Goal: Obtain resource: Download file/media

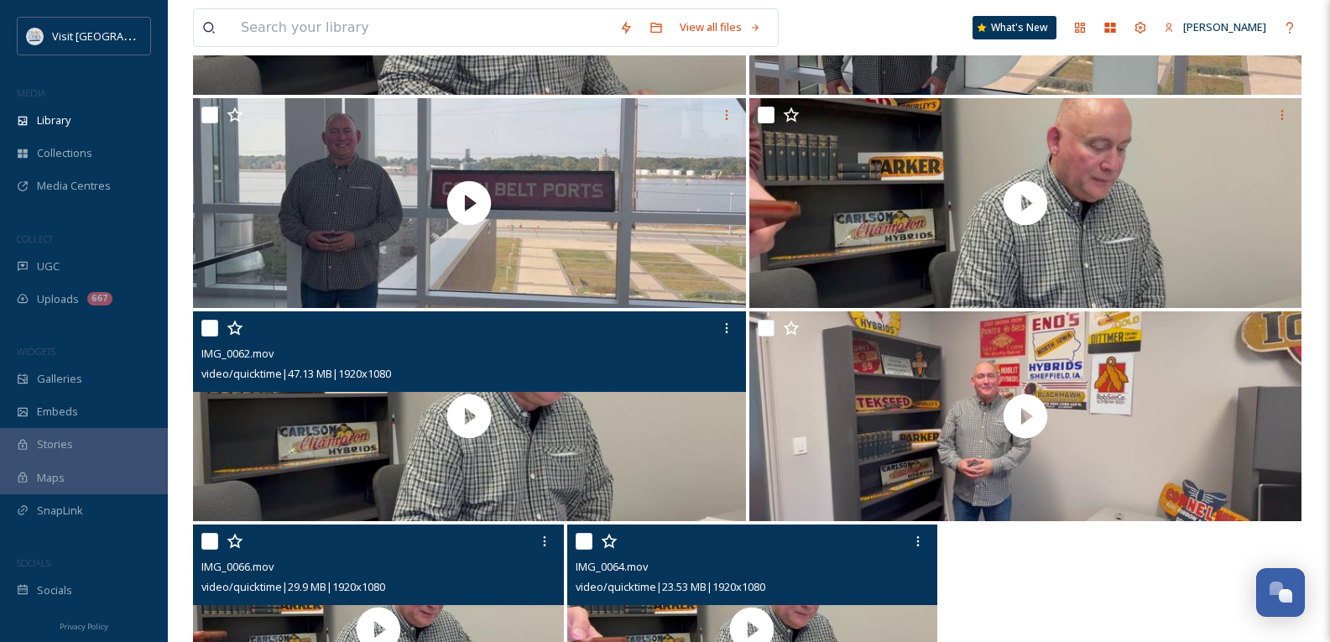
scroll to position [634, 0]
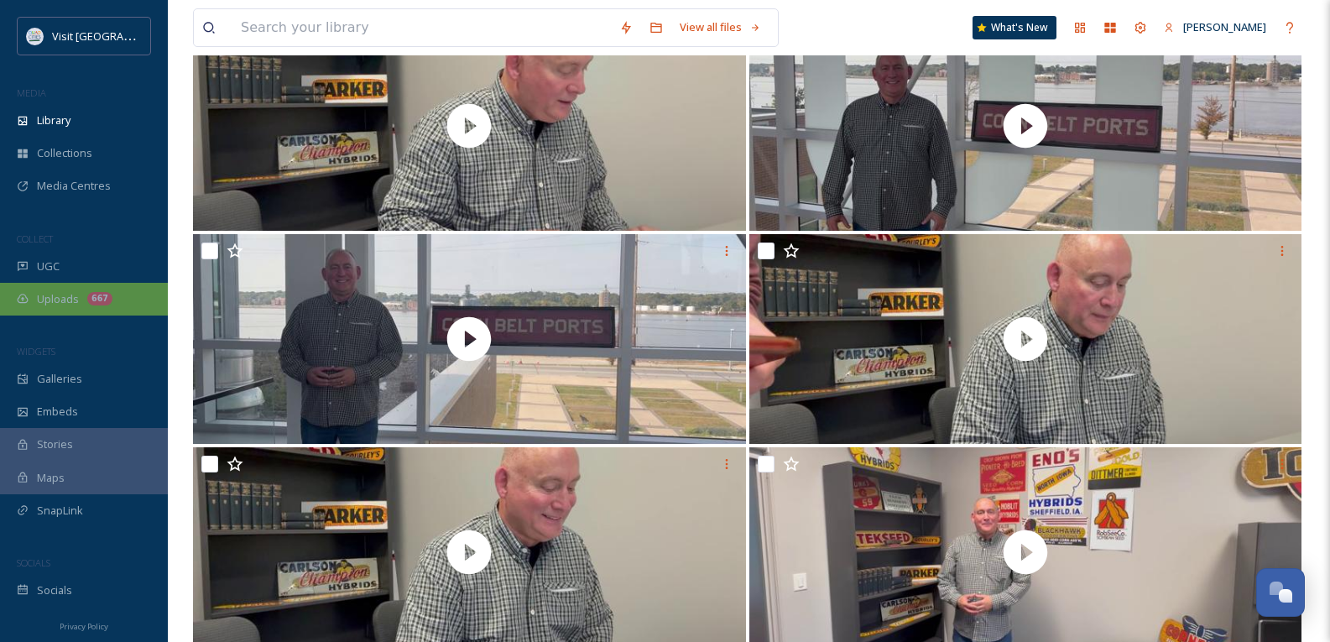
click at [65, 295] on span "Uploads" at bounding box center [58, 299] width 42 height 16
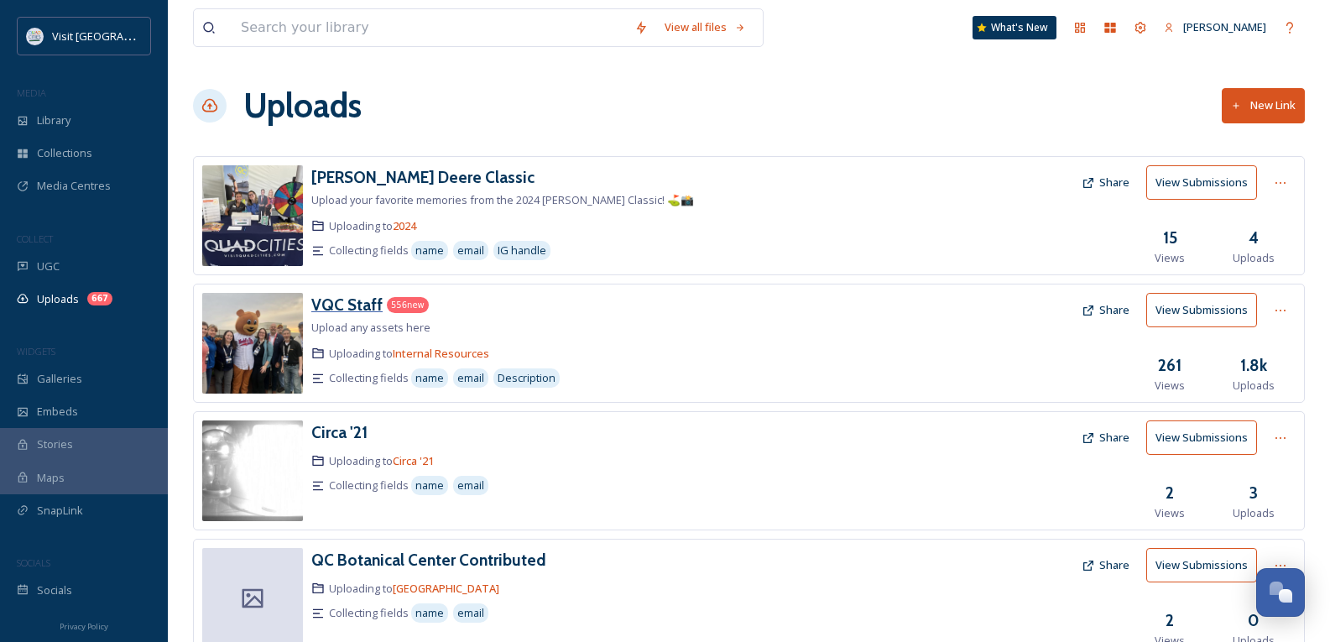
click at [363, 298] on h3 "VQC Staff" at bounding box center [346, 304] width 71 height 20
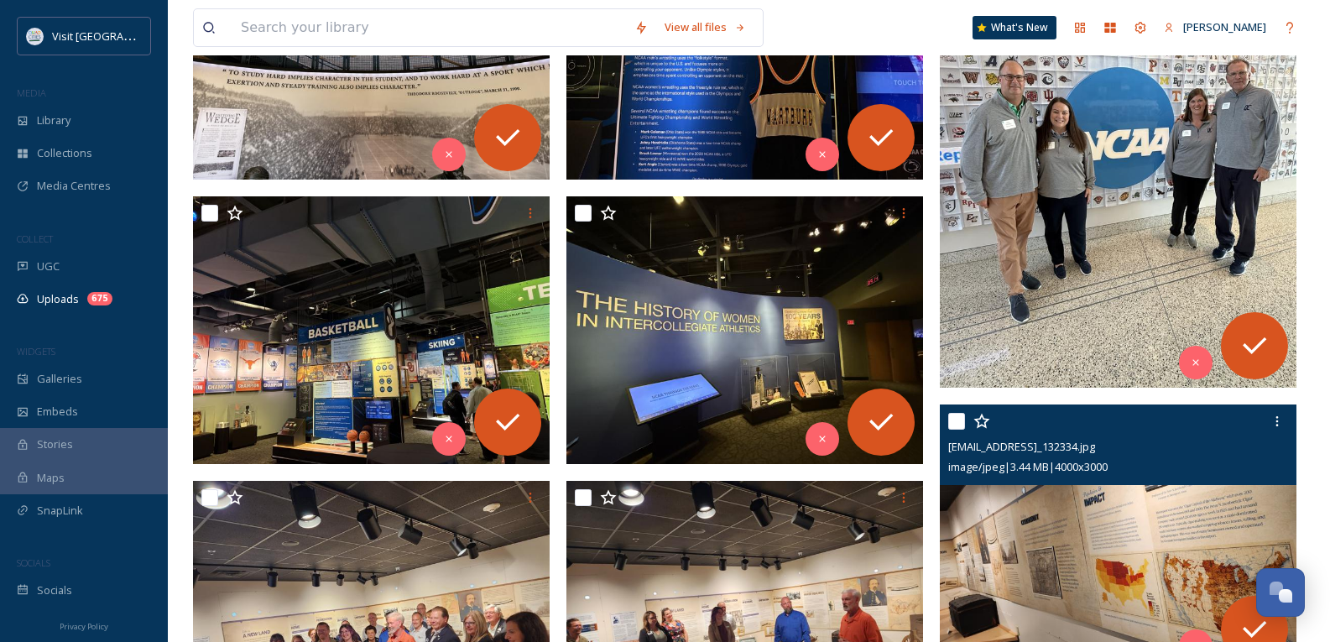
scroll to position [587, 0]
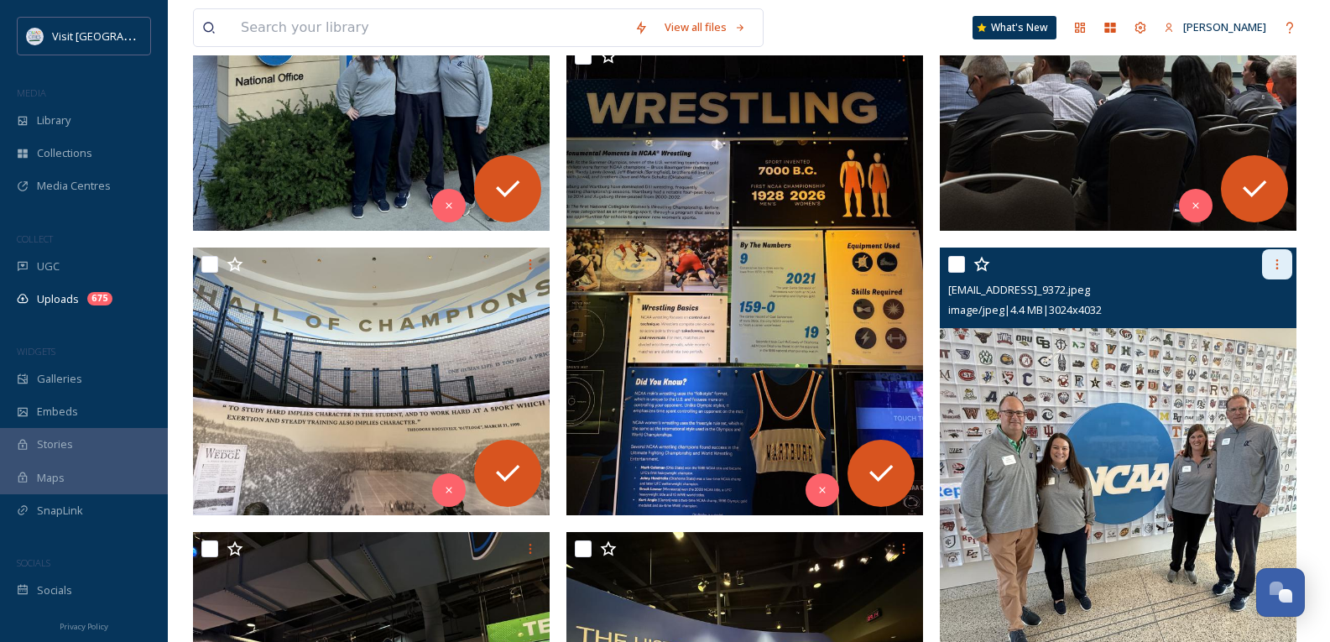
click at [1266, 258] on div at bounding box center [1277, 264] width 30 height 30
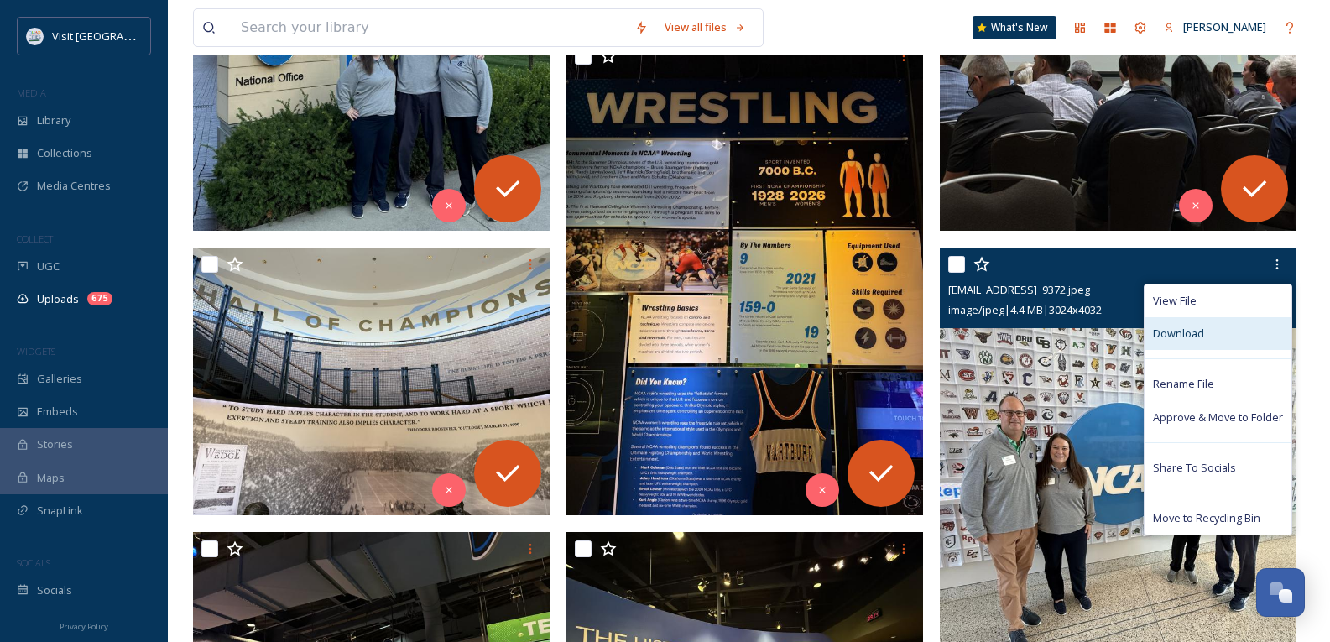
click at [1195, 335] on span "Download" at bounding box center [1178, 333] width 51 height 16
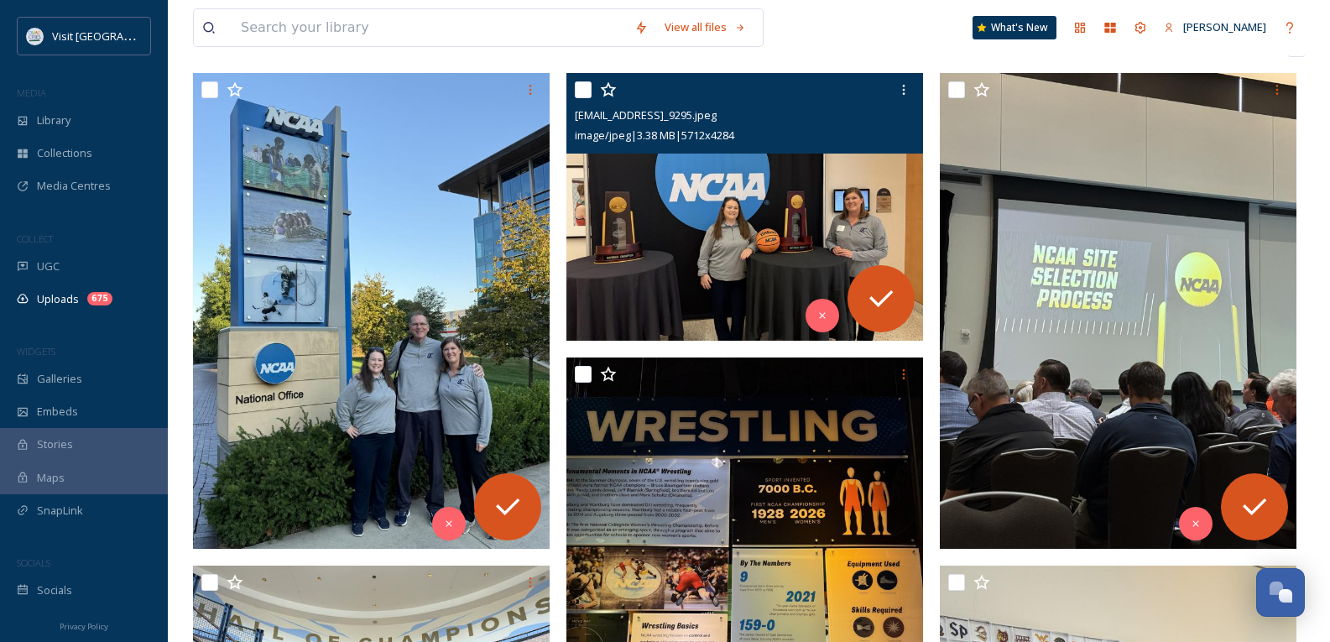
scroll to position [0, 0]
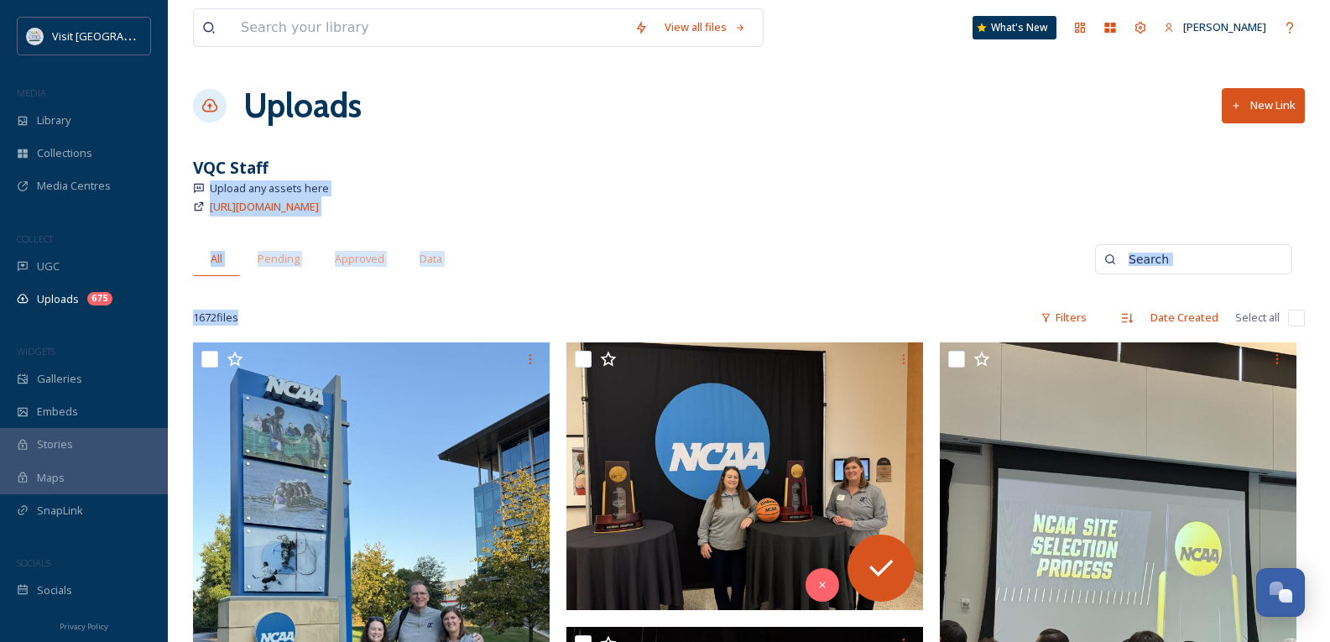
drag, startPoint x: 983, startPoint y: 436, endPoint x: 1144, endPoint y: 582, distance: 217.3
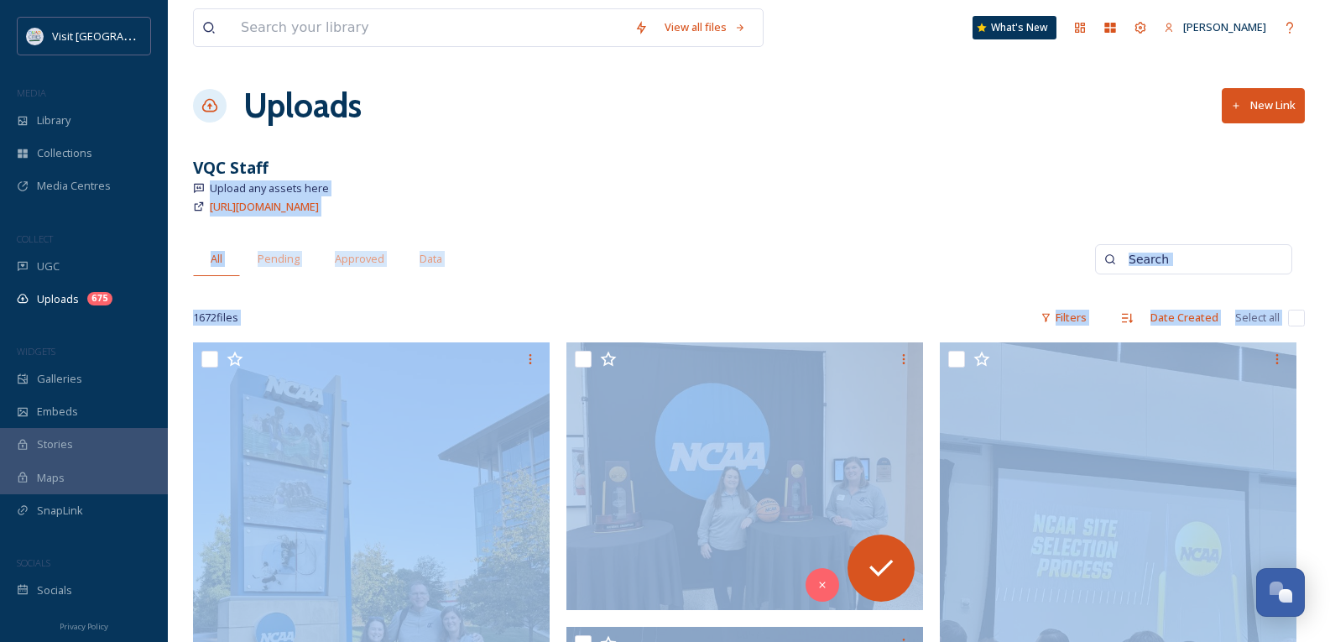
click at [619, 271] on div "All Pending Approved Data" at bounding box center [644, 259] width 902 height 34
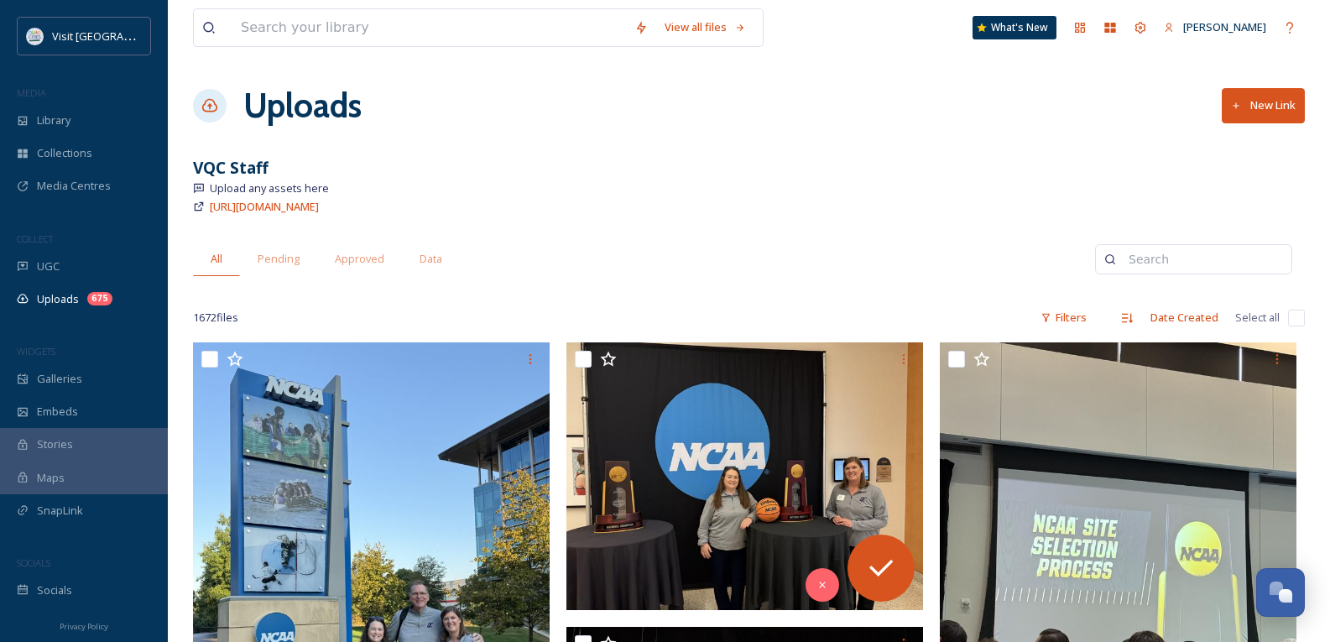
click at [492, 330] on div "1672 file s Filters Date Created Select all" at bounding box center [748, 317] width 1111 height 33
